Goal: Navigation & Orientation: Go to known website

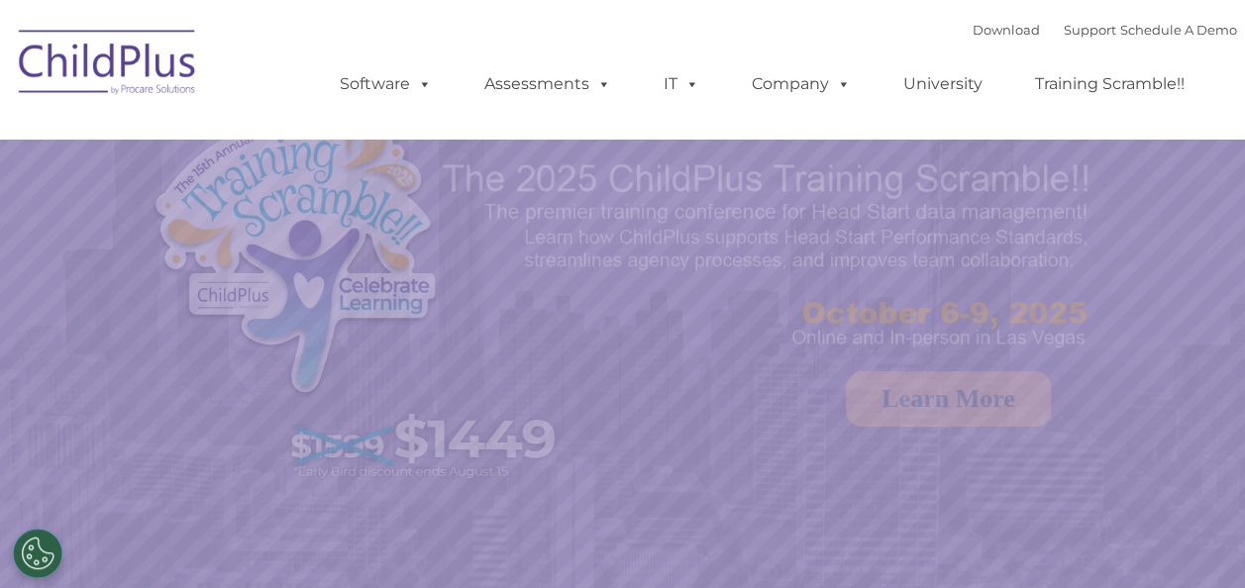
select select "MEDIUM"
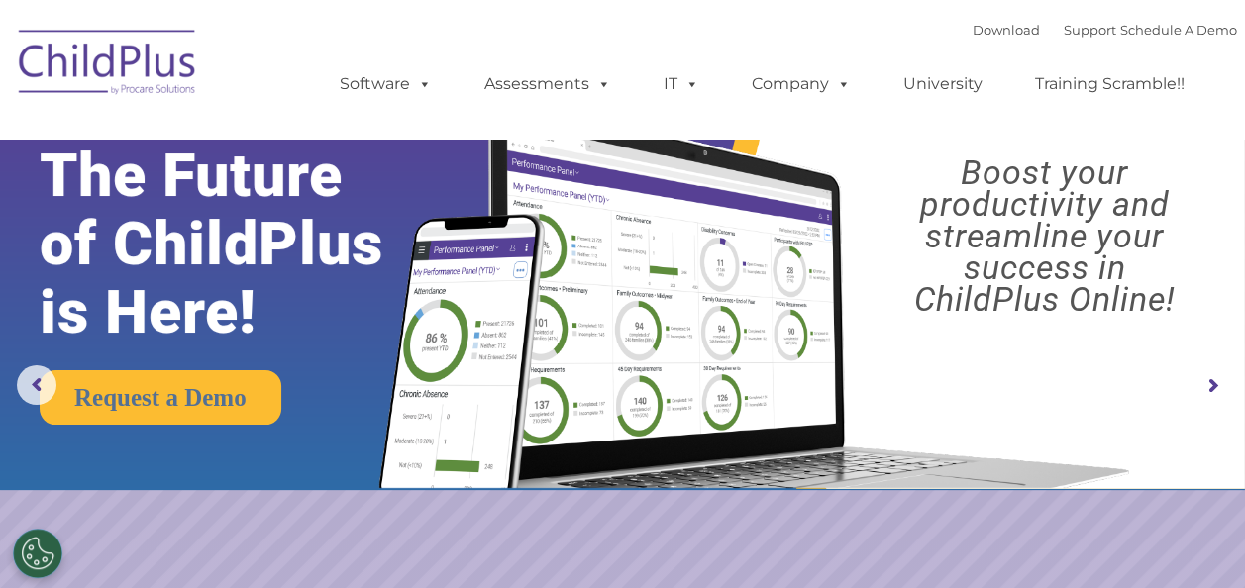
click at [109, 63] on img at bounding box center [108, 65] width 198 height 99
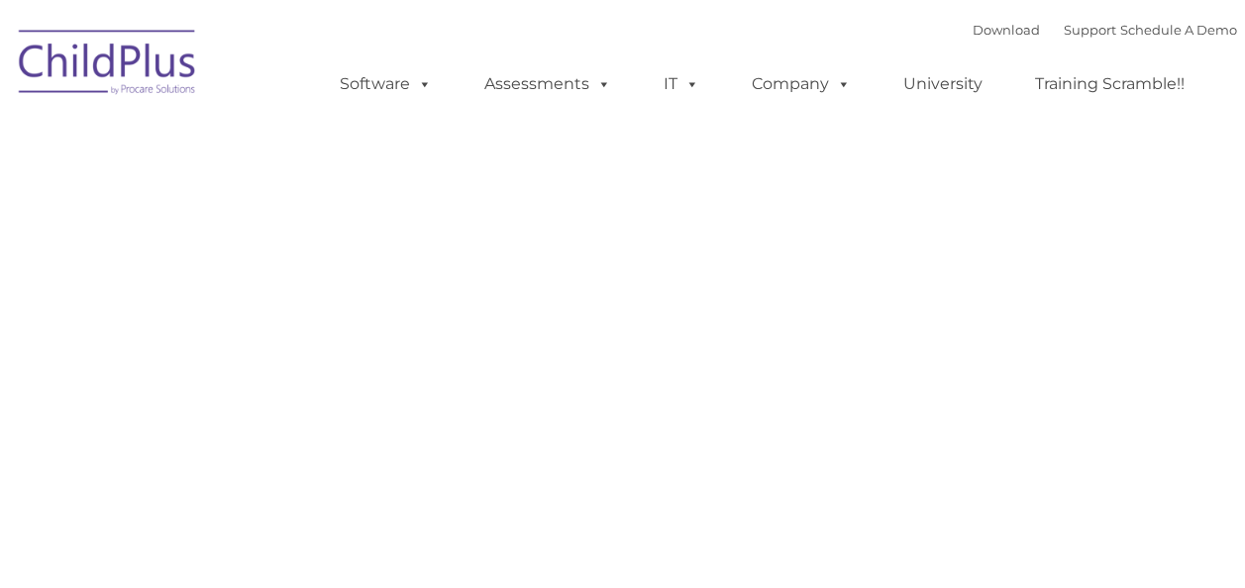
type input ""
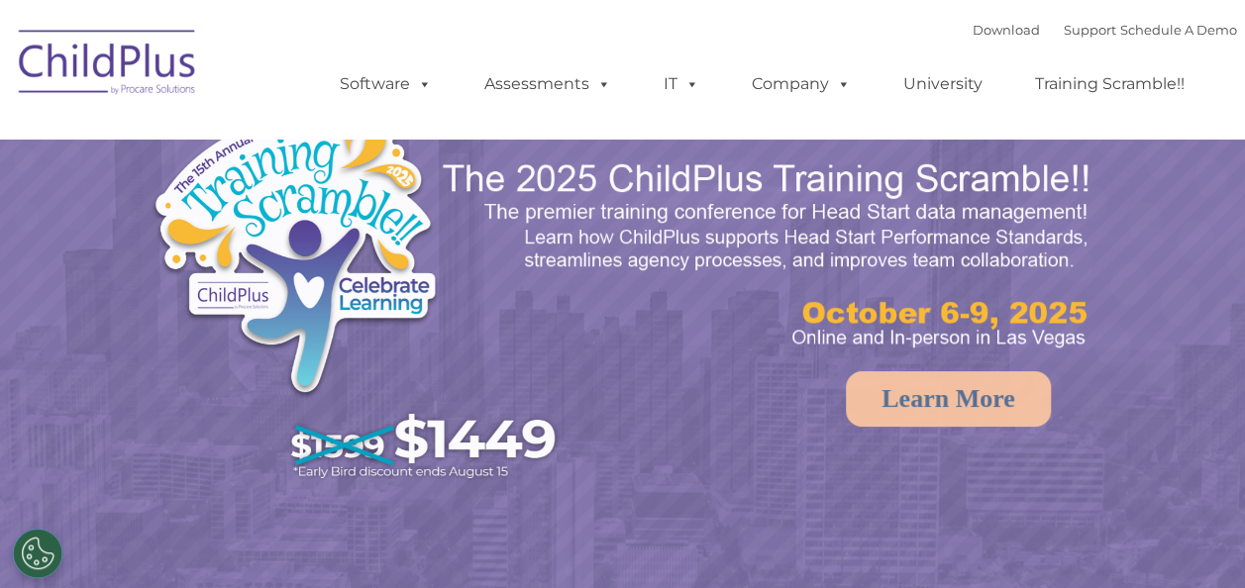
select select "MEDIUM"
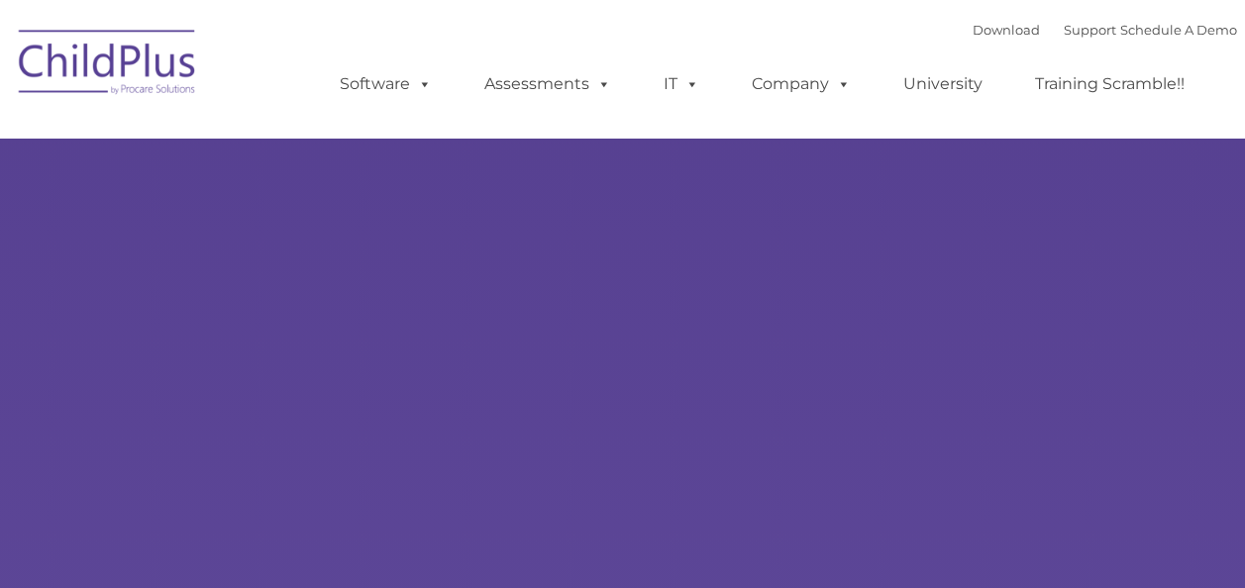
type input ""
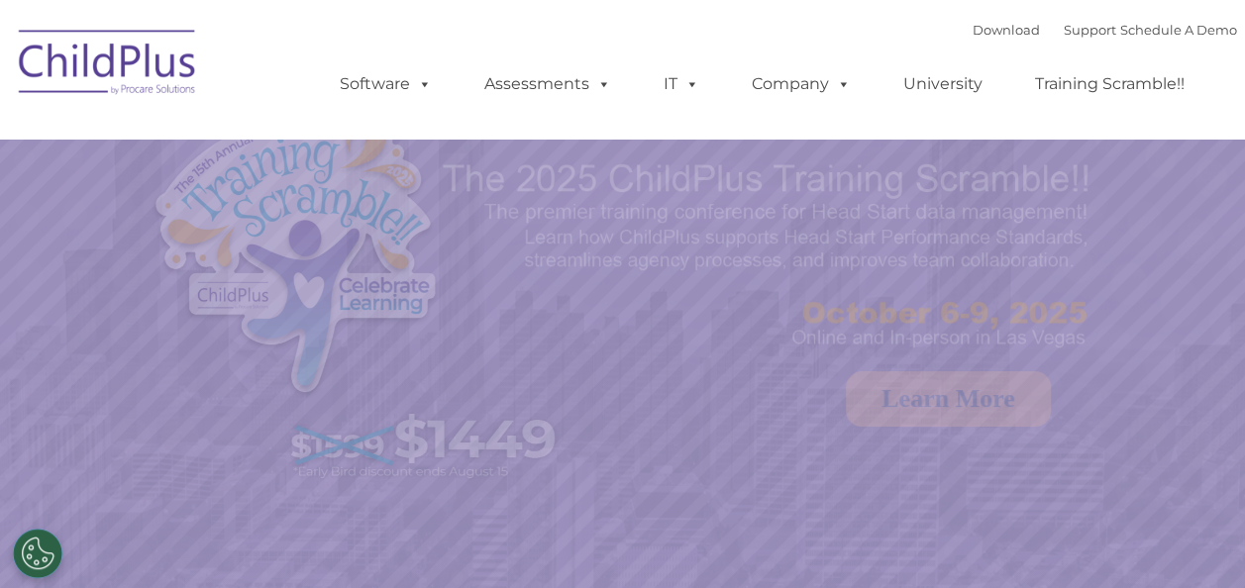
select select "MEDIUM"
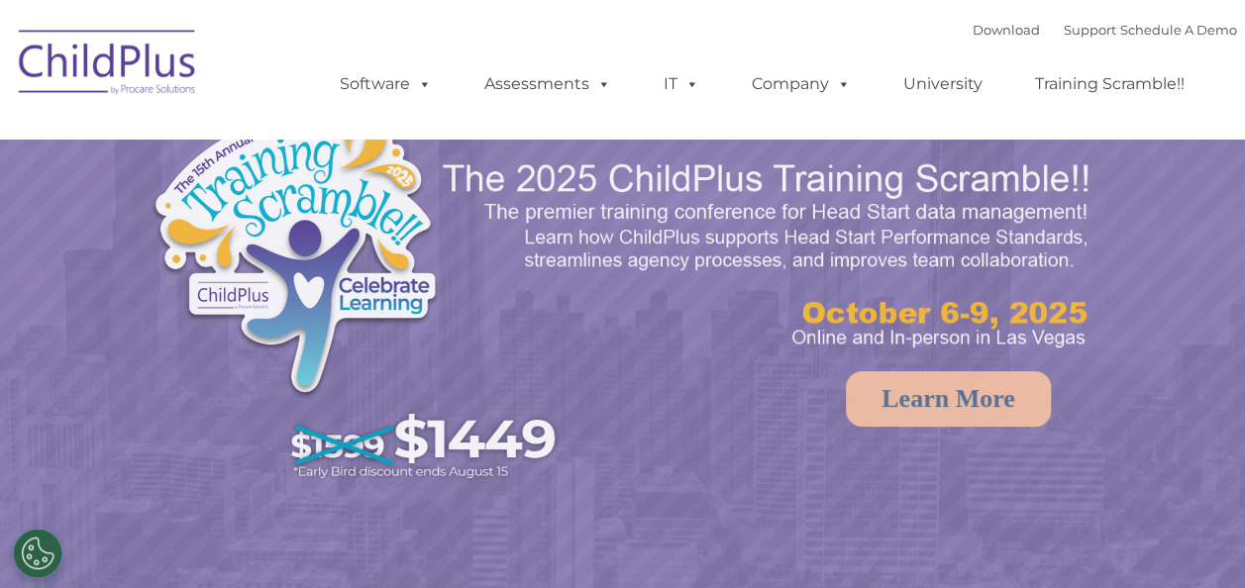
select select "MEDIUM"
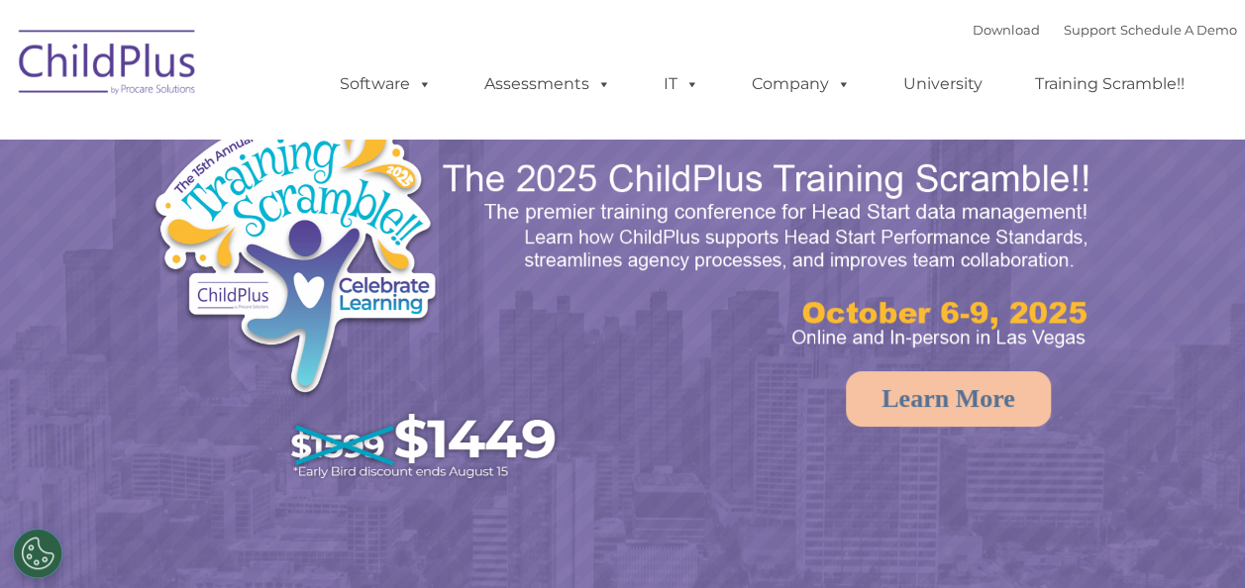
select select "MEDIUM"
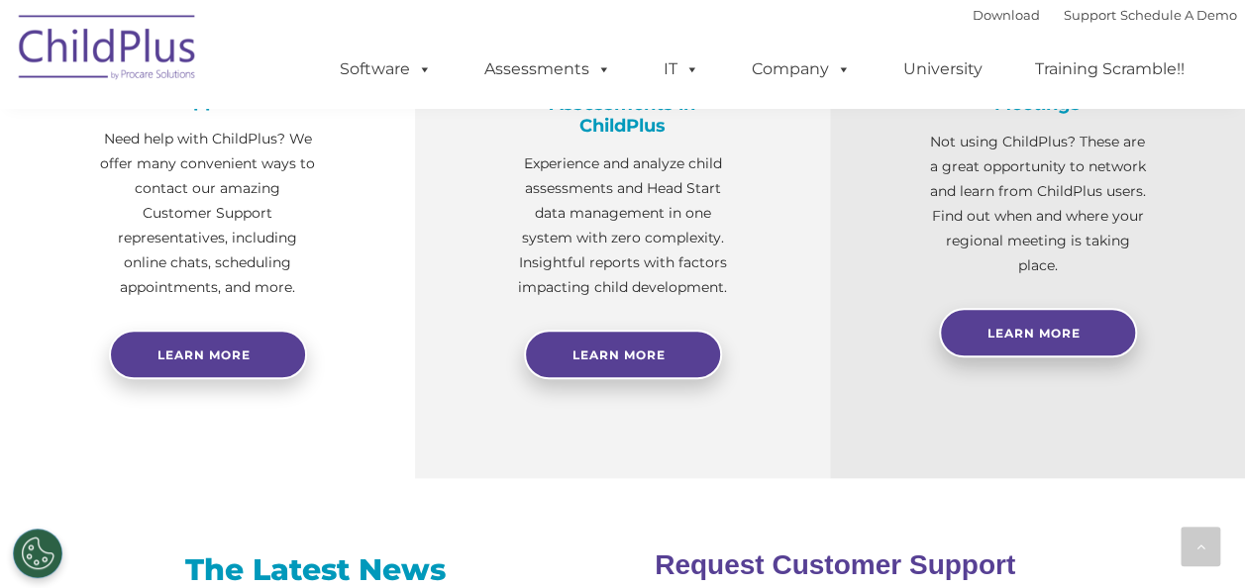
scroll to position [422, 0]
